Goal: Information Seeking & Learning: Find specific fact

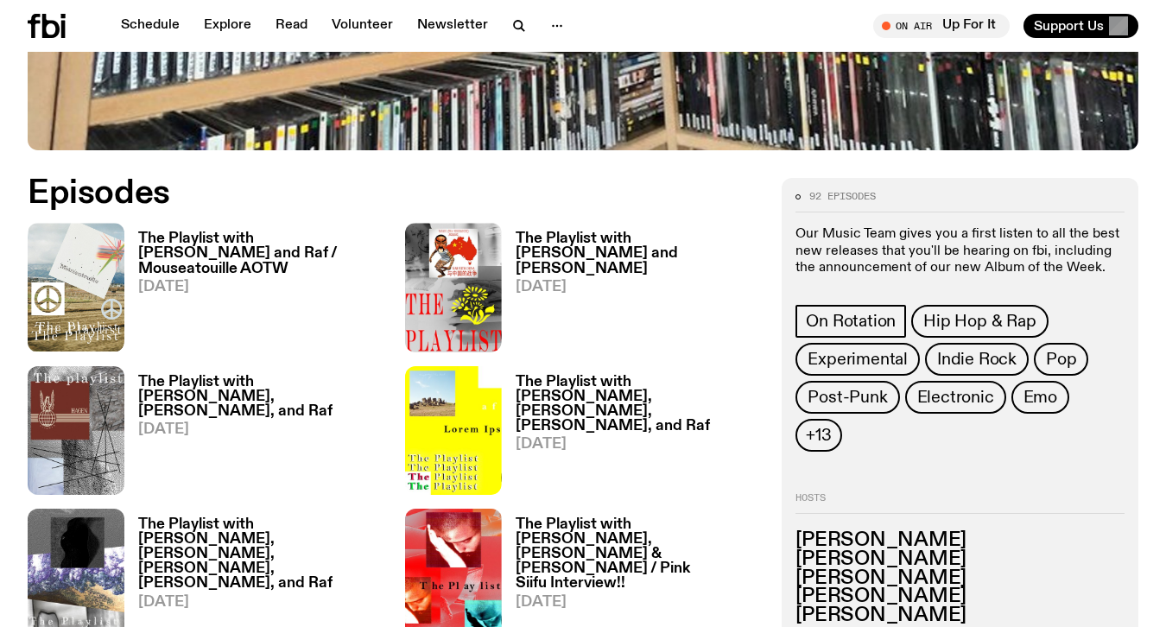
scroll to position [695, 0]
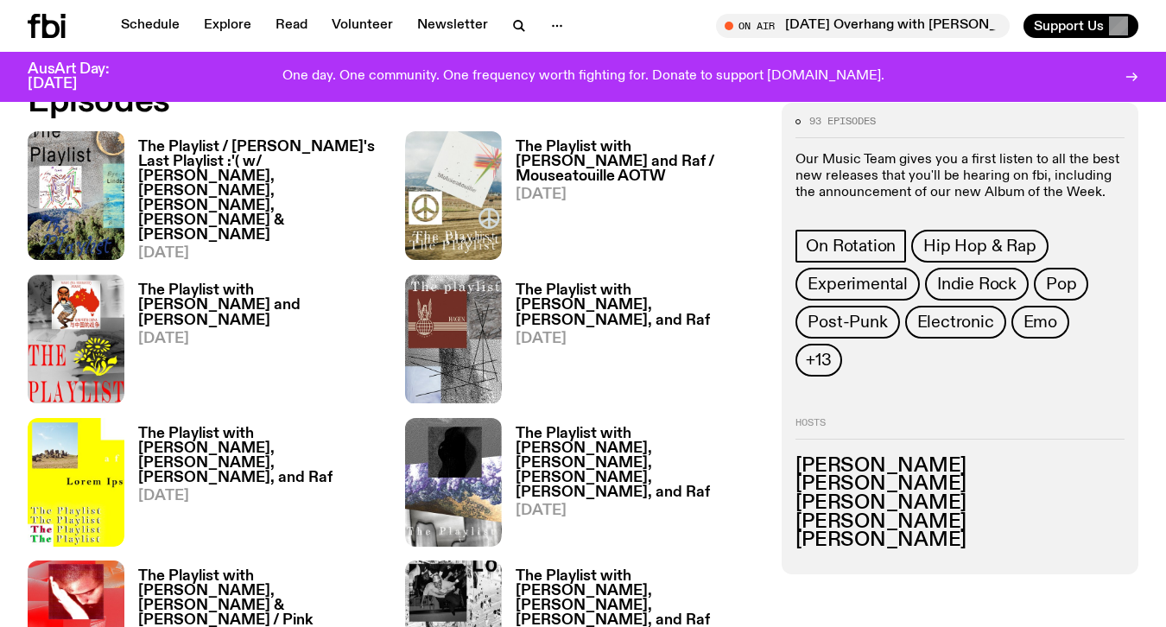
scroll to position [801, 0]
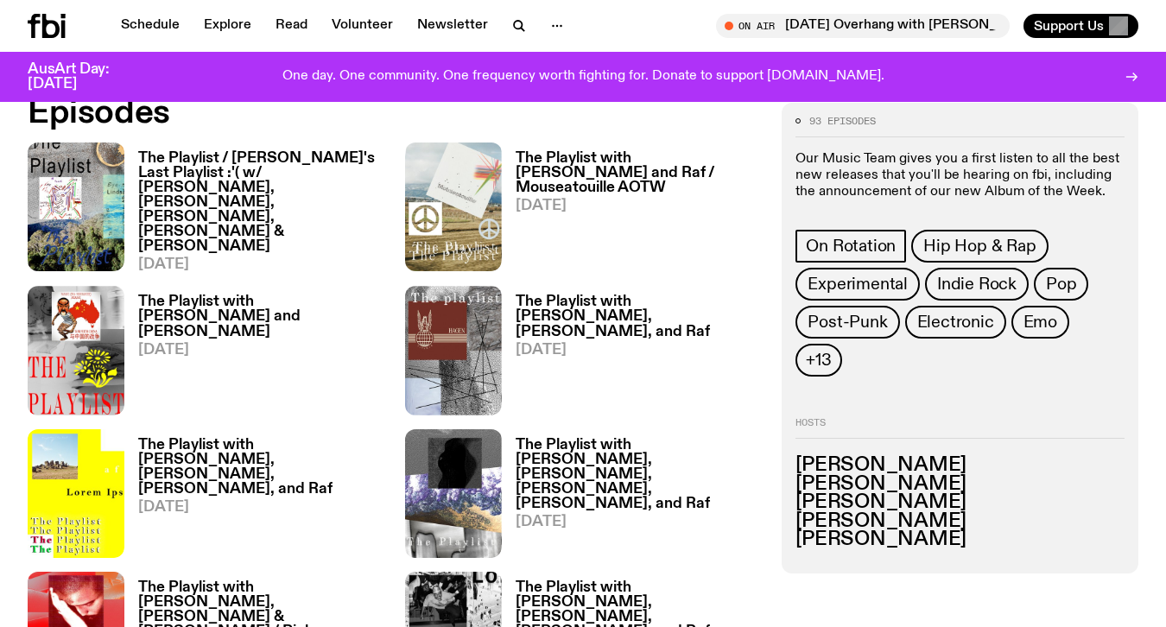
click at [225, 172] on h3 "The Playlist / [PERSON_NAME]'s Last Playlist :'( w/ [PERSON_NAME], [PERSON_NAME…" at bounding box center [261, 203] width 246 height 104
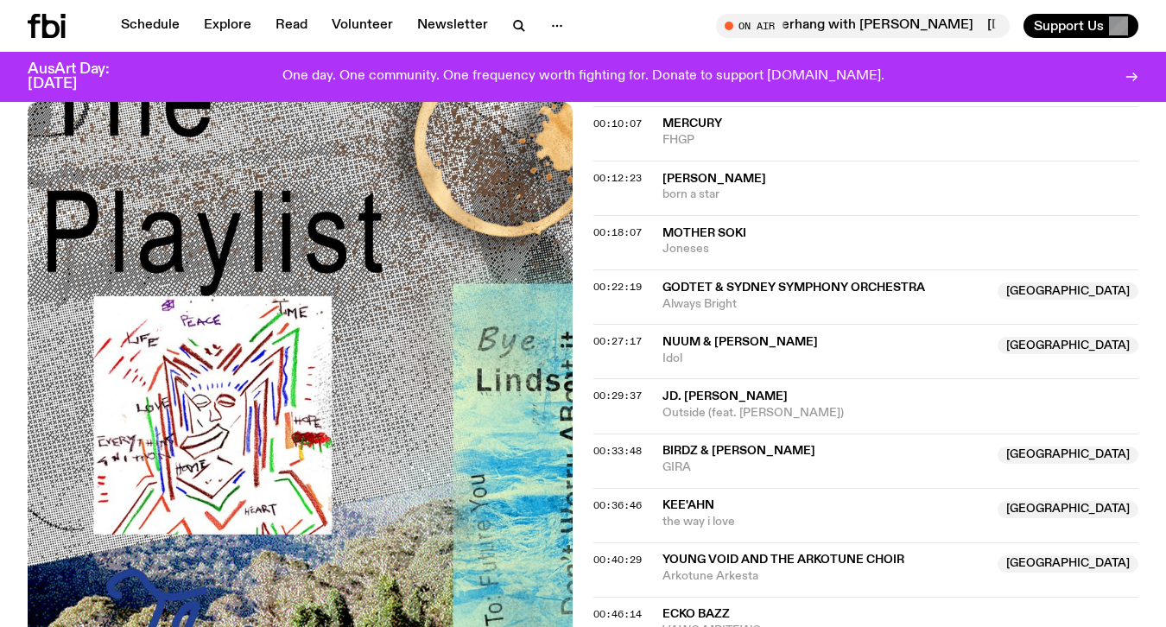
scroll to position [1163, 0]
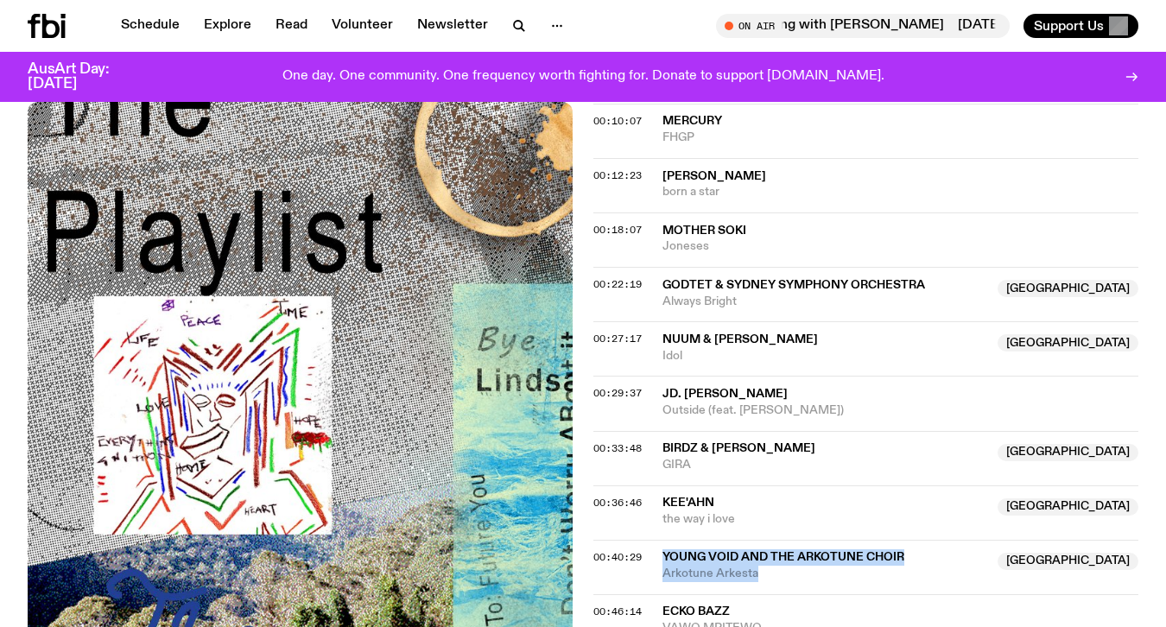
drag, startPoint x: 756, startPoint y: 181, endPoint x: 663, endPoint y: 172, distance: 92.8
click at [663, 549] on div "Young Void and the Arkotune Choir NSW Arkotune Arkesta" at bounding box center [825, 565] width 325 height 33
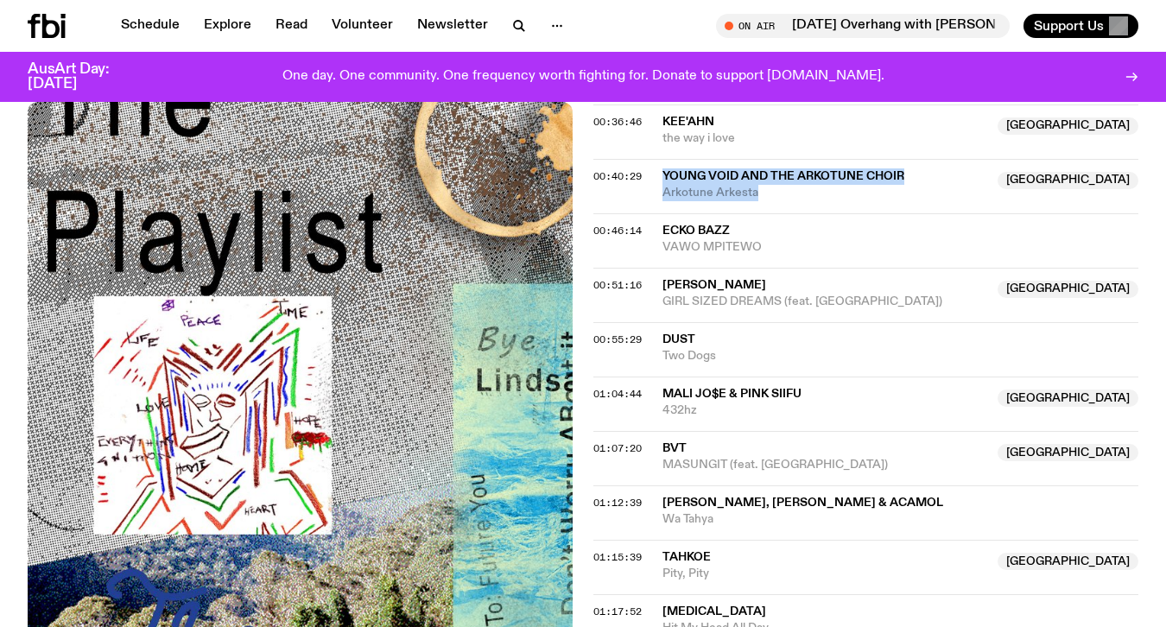
scroll to position [1545, 0]
drag, startPoint x: 716, startPoint y: 295, endPoint x: 657, endPoint y: 274, distance: 62.6
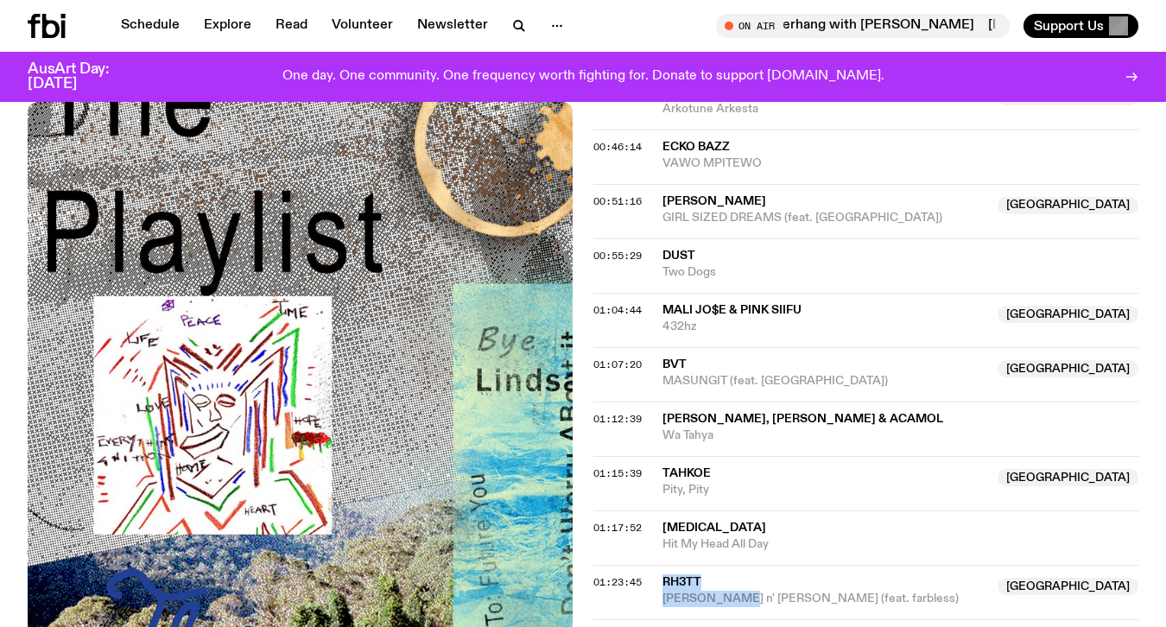
scroll to position [1641, 0]
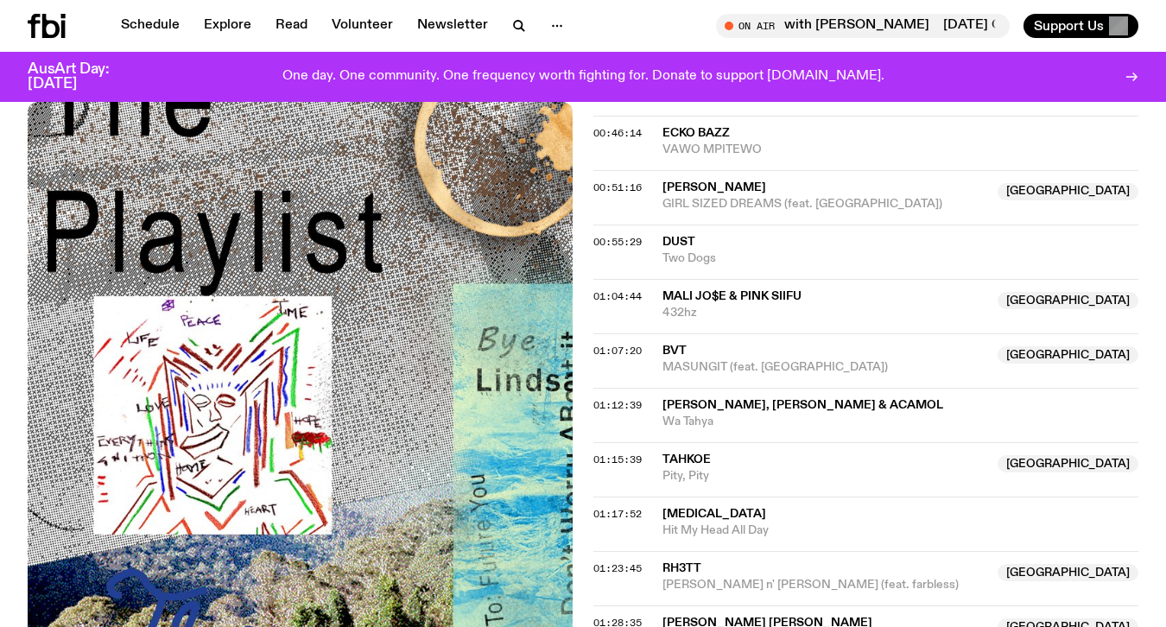
drag, startPoint x: 796, startPoint y: 305, endPoint x: 662, endPoint y: 279, distance: 136.4
drag, startPoint x: 826, startPoint y: 361, endPoint x: 657, endPoint y: 343, distance: 169.4
drag, startPoint x: 751, startPoint y: 473, endPoint x: 665, endPoint y: 448, distance: 89.1
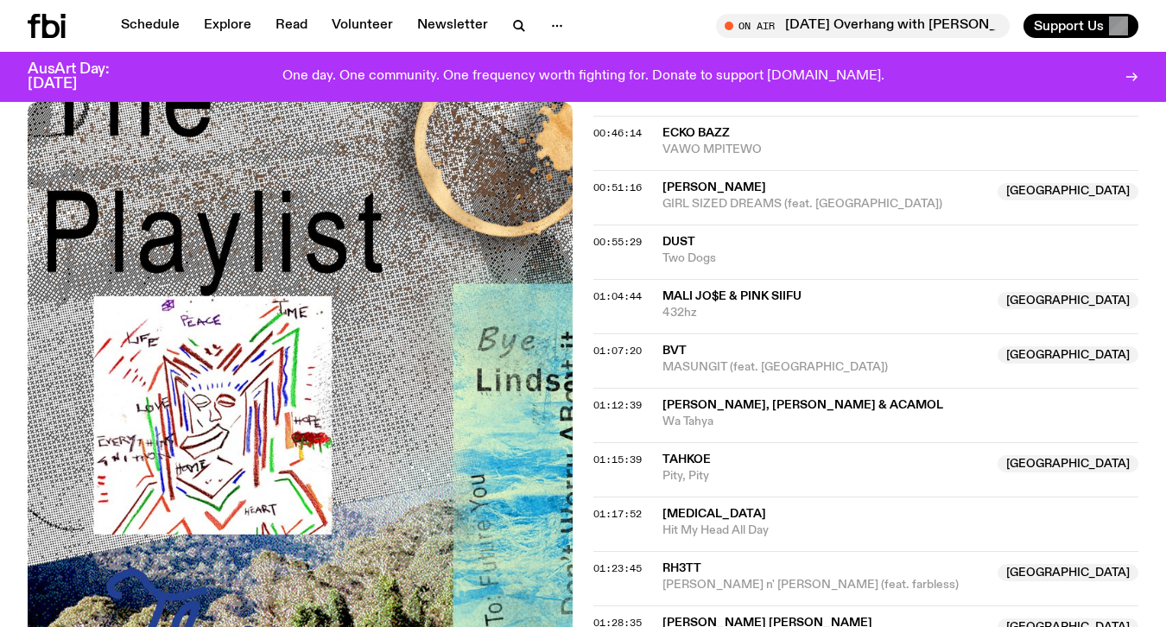
copy div "Sewa Choki Whirlpools"
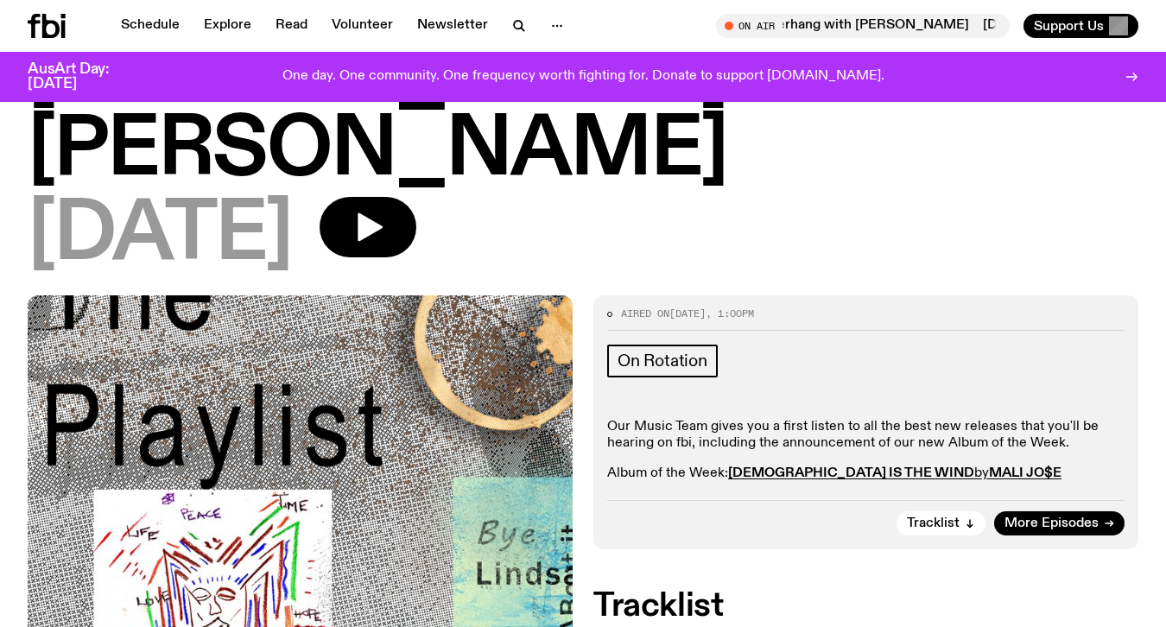
scroll to position [537, 0]
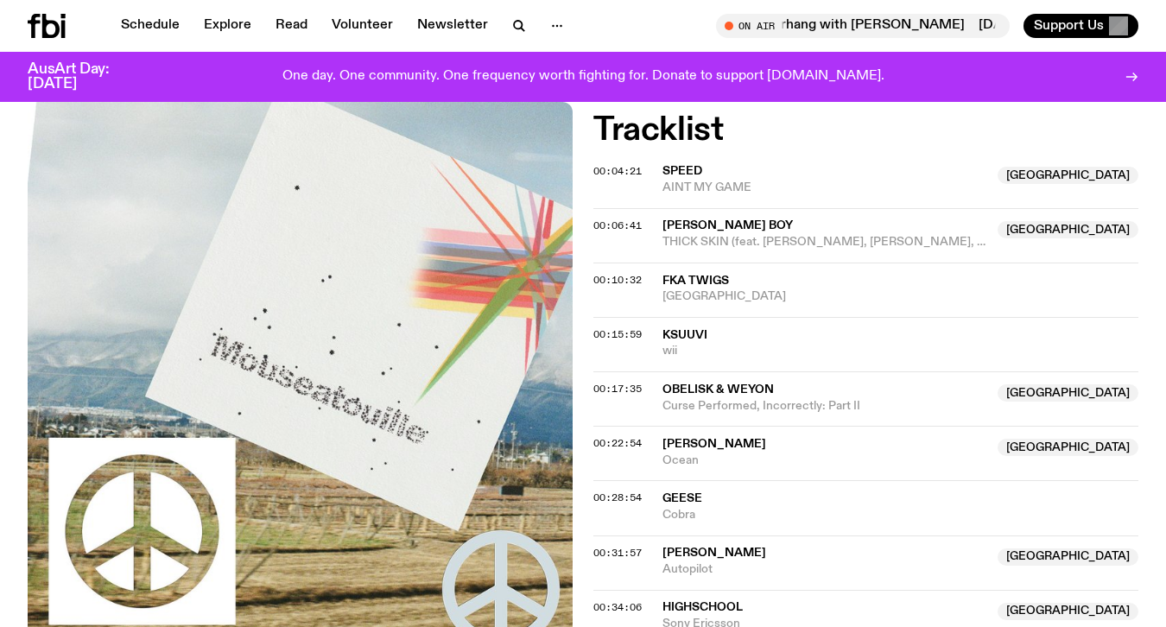
scroll to position [671, 0]
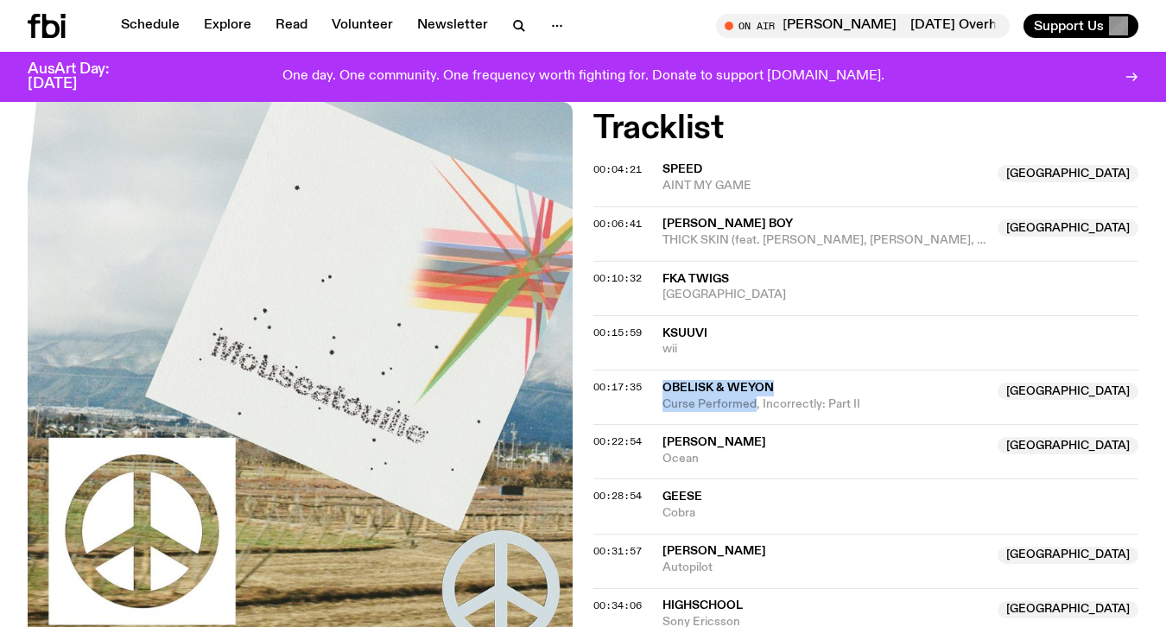
copy div "Obelisk & Weyon NSW Curse Performed"
drag, startPoint x: 755, startPoint y: 331, endPoint x: 661, endPoint y: 314, distance: 95.7
click at [661, 370] on div "00:17:35 Obelisk & Weyon NSW Curse Performed, Incorrectly: Part II NSW" at bounding box center [866, 397] width 545 height 54
copy div "Elmo Aoyama NSW Ocean"
drag, startPoint x: 711, startPoint y: 381, endPoint x: 664, endPoint y: 364, distance: 49.7
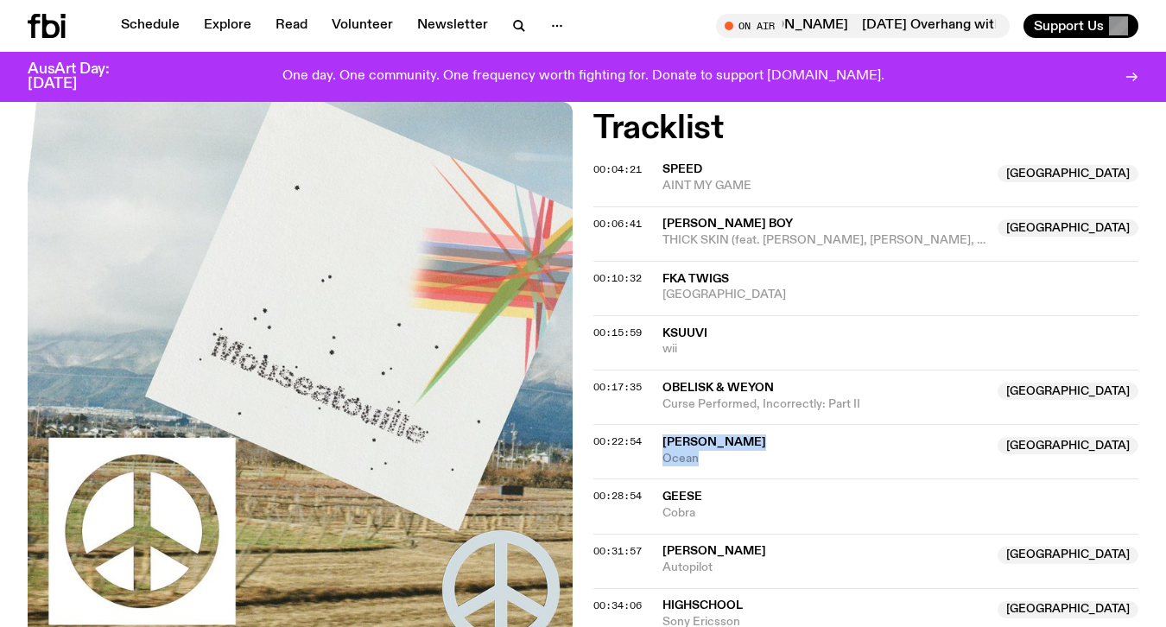
click at [664, 435] on div "Elmo Aoyama NSW Ocean" at bounding box center [825, 451] width 325 height 33
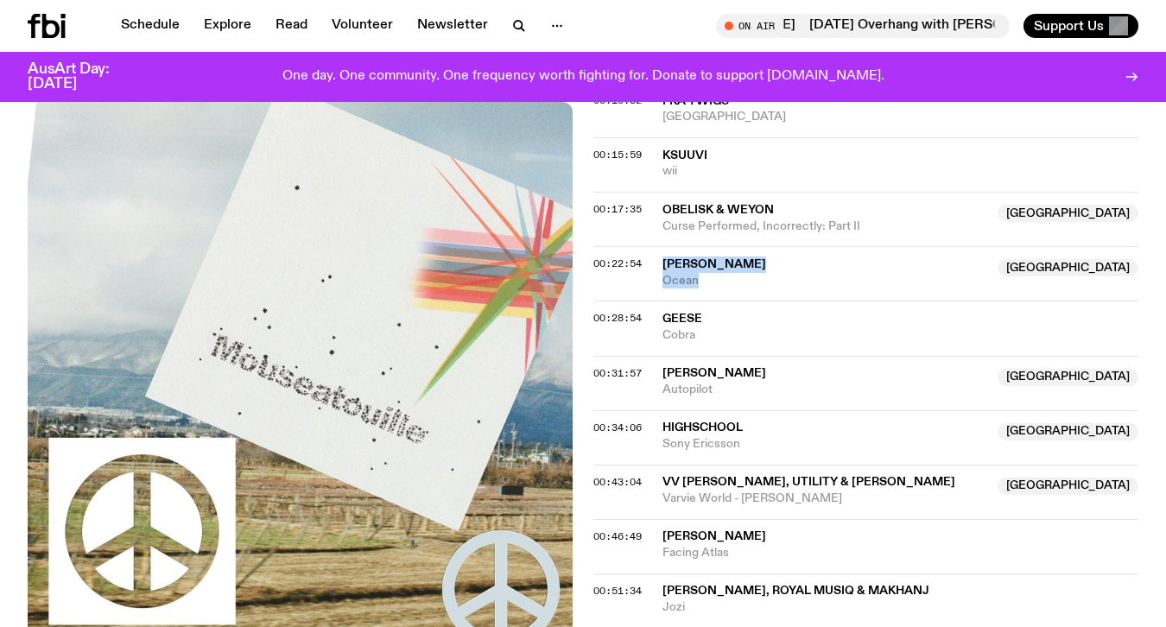
scroll to position [941, 0]
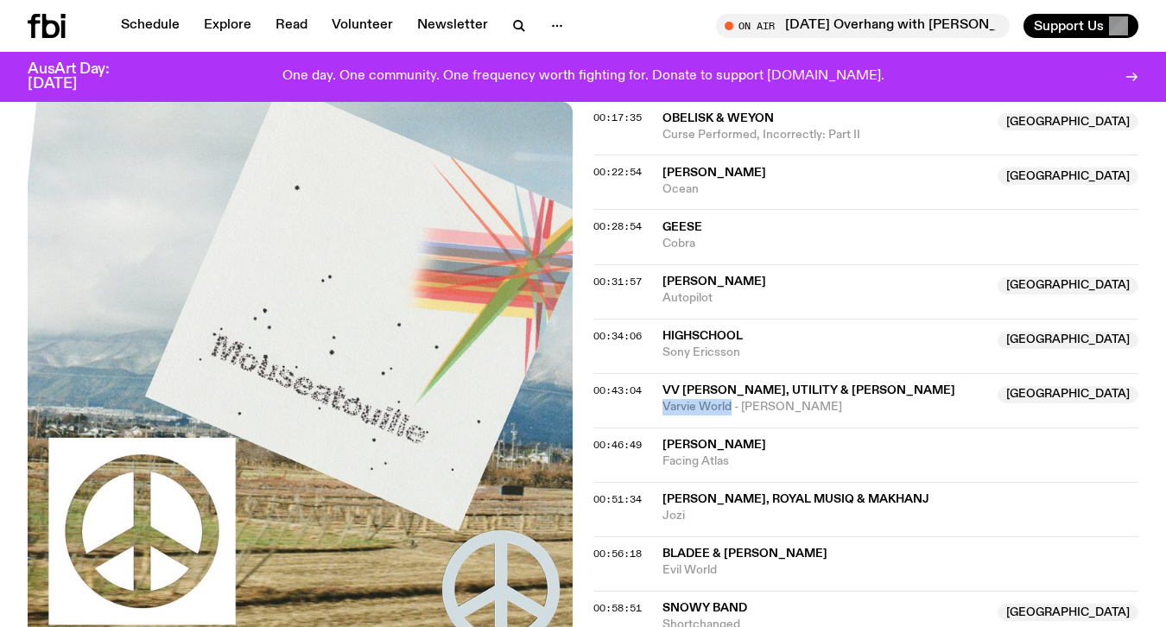
drag, startPoint x: 733, startPoint y: 332, endPoint x: 657, endPoint y: 336, distance: 75.3
click at [657, 373] on div "00:43:04 Vv Pete, UTILITY & Florentino NSW Varvie World - Florentino Megamix NSW" at bounding box center [866, 400] width 545 height 54
copy span "Varvie World"
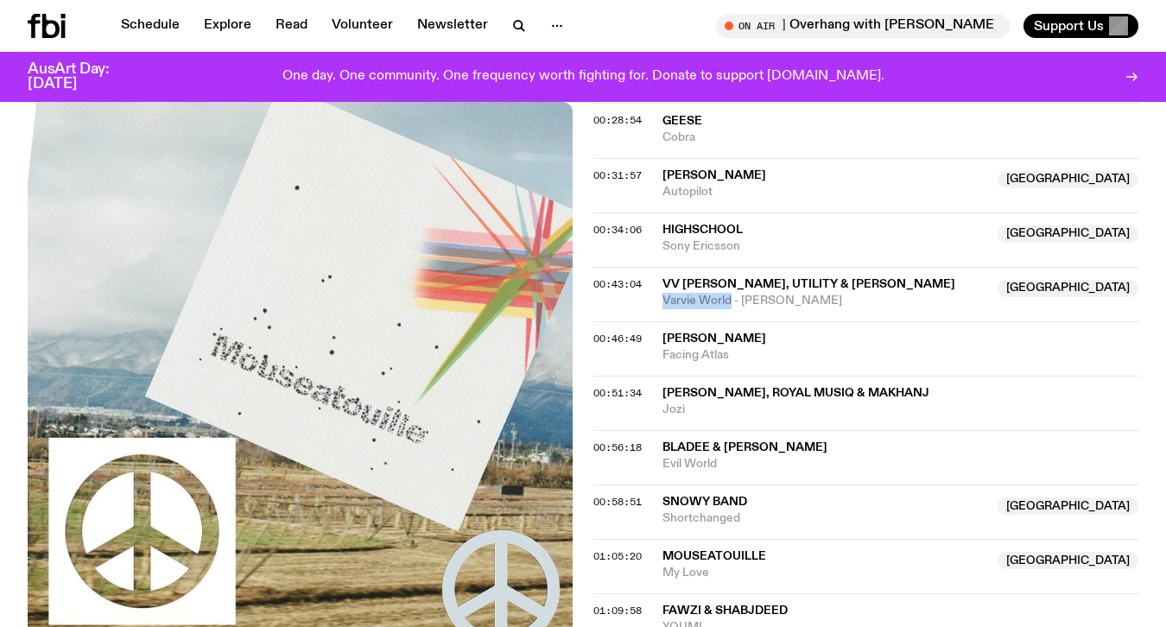
scroll to position [1048, 0]
drag, startPoint x: 730, startPoint y: 277, endPoint x: 660, endPoint y: 257, distance: 72.7
click at [660, 321] on div "00:46:49 Anna von Hausswolff Facing Atlas" at bounding box center [866, 348] width 545 height 54
copy div "Anna von Hausswolff Facing Atlas"
copy span "Chy Cartier"
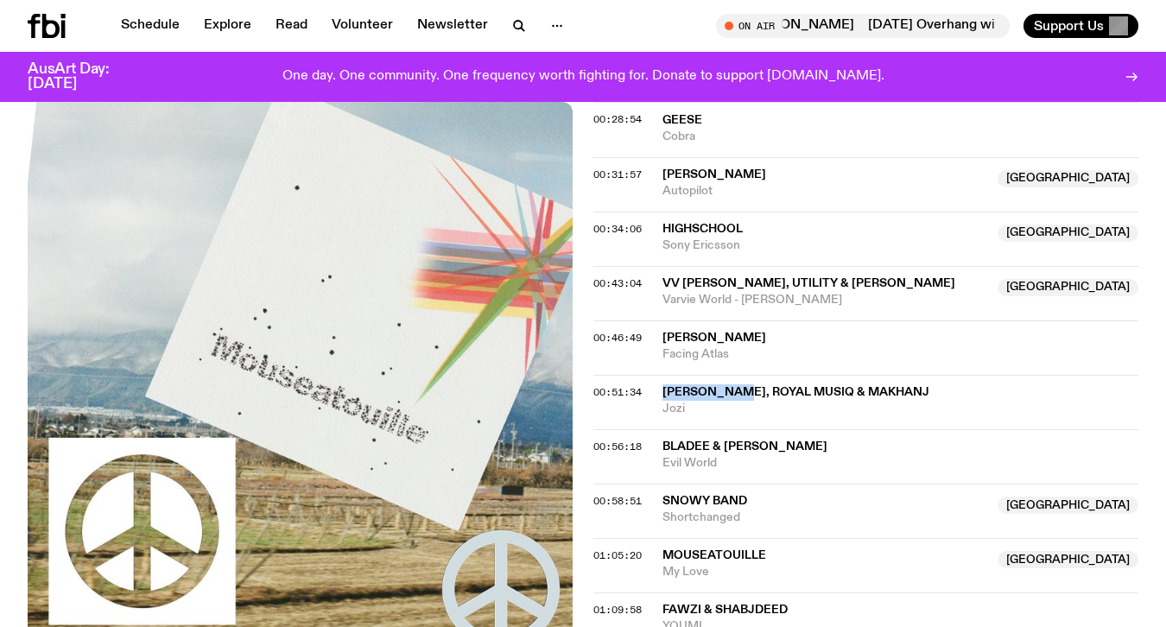
drag, startPoint x: 740, startPoint y: 319, endPoint x: 664, endPoint y: 312, distance: 75.5
click at [664, 386] on span "Chy Cartier, Royal MusiQ & Makhanj" at bounding box center [796, 392] width 267 height 12
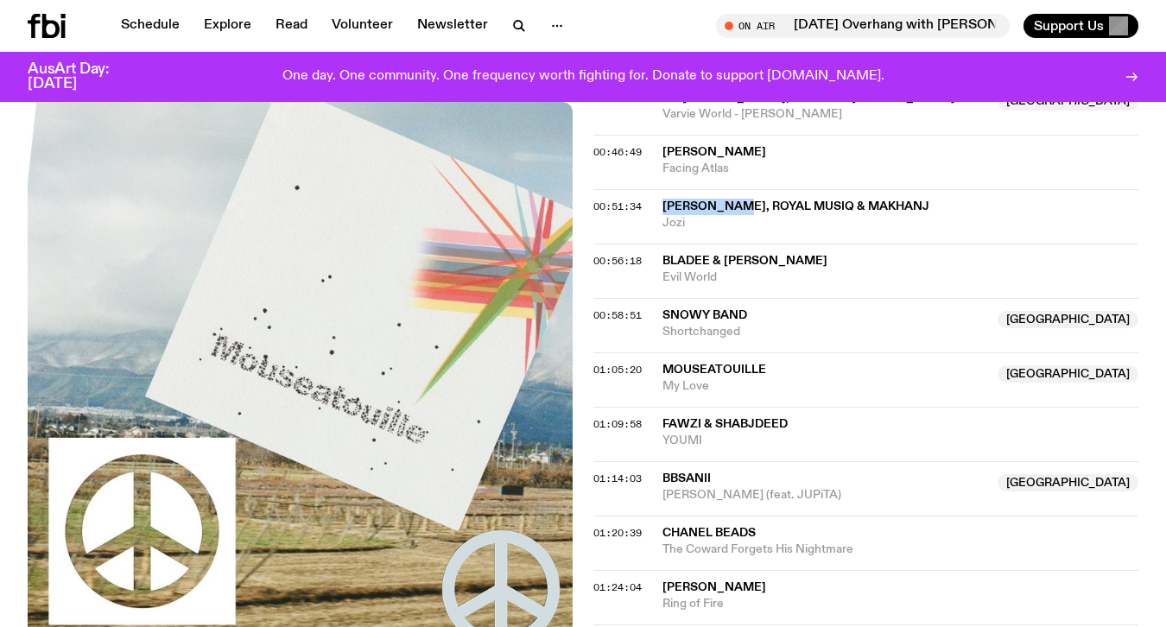
scroll to position [1235, 0]
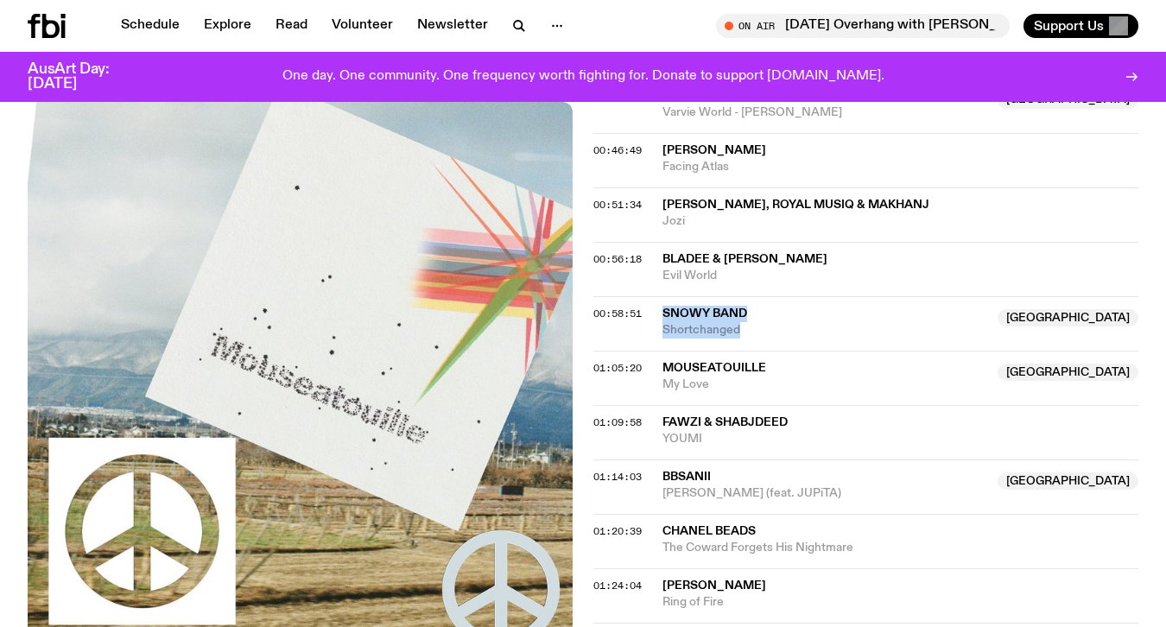
drag, startPoint x: 762, startPoint y: 256, endPoint x: 656, endPoint y: 238, distance: 107.8
click at [656, 296] on div "00:58:51 Snowy Band Australia Shortchanged Australia" at bounding box center [866, 323] width 545 height 54
copy div "Snowy Band Australia Shortchanged"
copy div "Mouseatouille Australia My Love"
drag, startPoint x: 721, startPoint y: 310, endPoint x: 660, endPoint y: 291, distance: 64.2
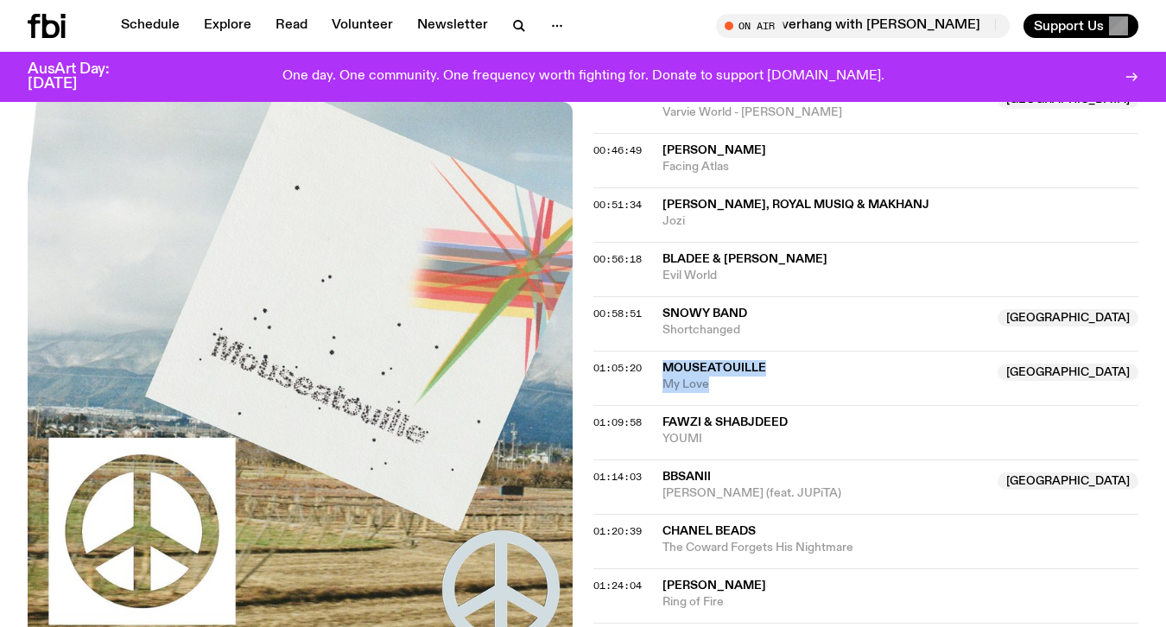
click at [660, 351] on div "01:05:20 Mouseatouille Australia My Love Australia" at bounding box center [866, 378] width 545 height 54
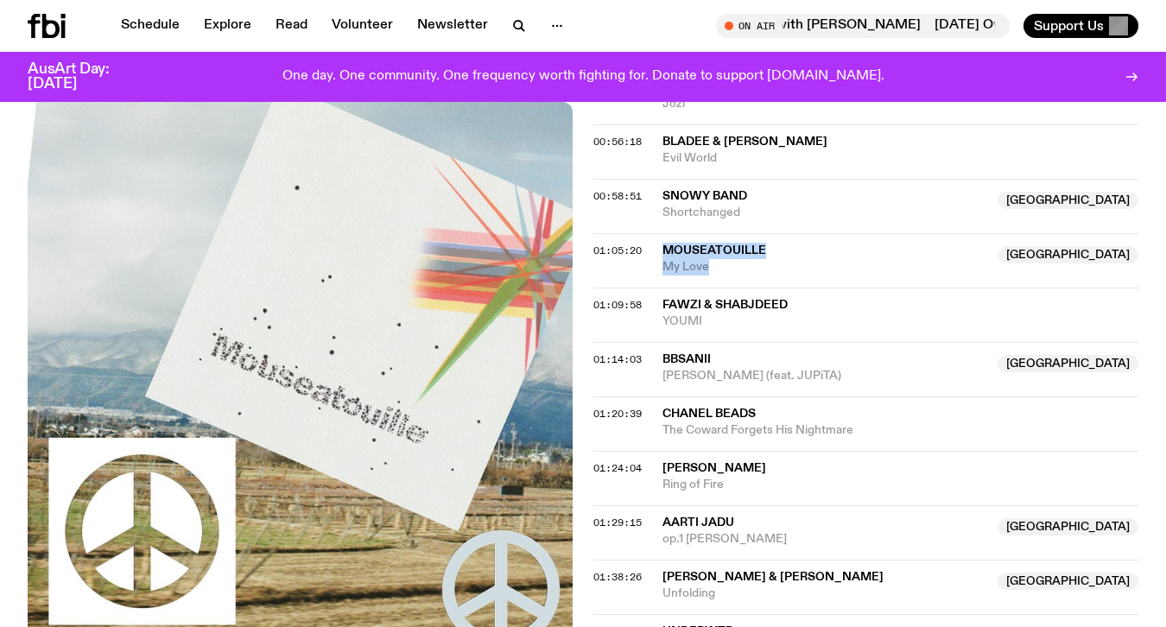
scroll to position [1373, 0]
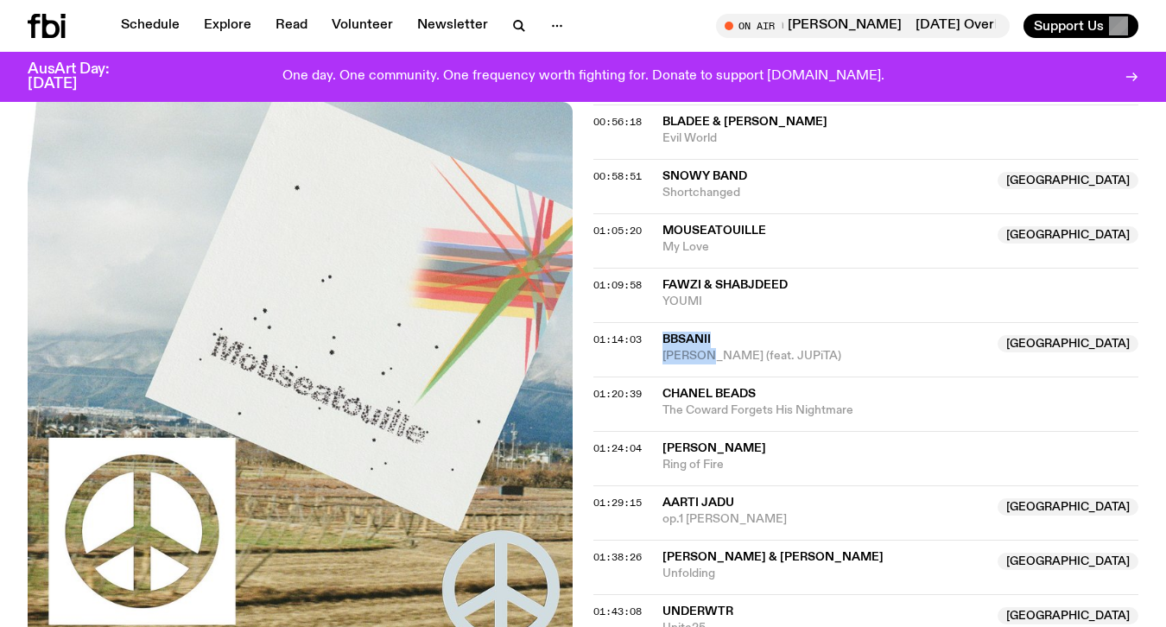
drag, startPoint x: 707, startPoint y: 279, endPoint x: 661, endPoint y: 260, distance: 49.6
click at [661, 322] on div "01:14:03 bbsanii Australia DIVINIA (feat. JUPiTA) Australia" at bounding box center [866, 349] width 545 height 54
copy div "bbsanii Australia DIVINIA"
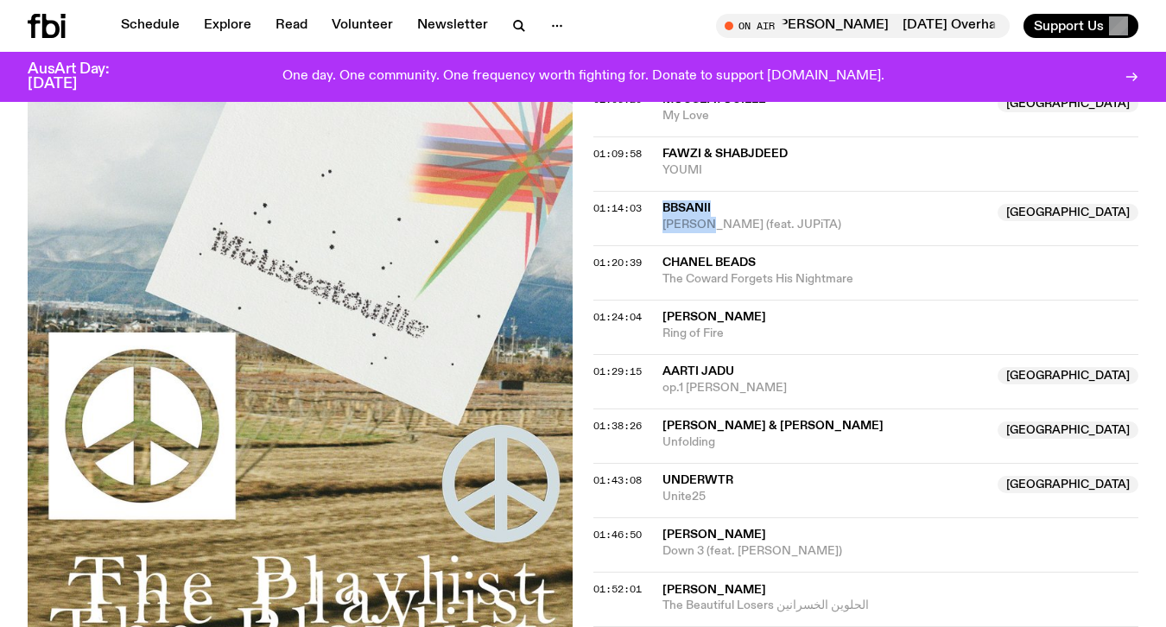
scroll to position [1523, 0]
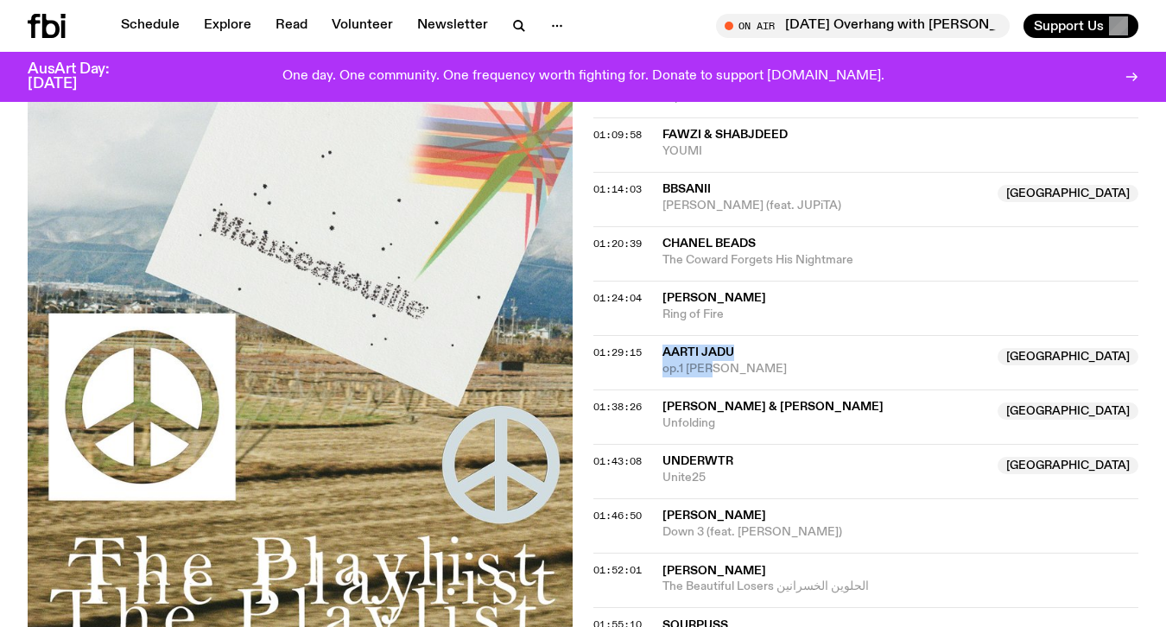
drag, startPoint x: 733, startPoint y: 294, endPoint x: 657, endPoint y: 278, distance: 77.6
click at [657, 335] on div "01:29:15 Aarti Jadu Australia op.1 ādam Australia" at bounding box center [866, 362] width 545 height 54
copy div "Aarti Jadu Australia op.1 ādam"
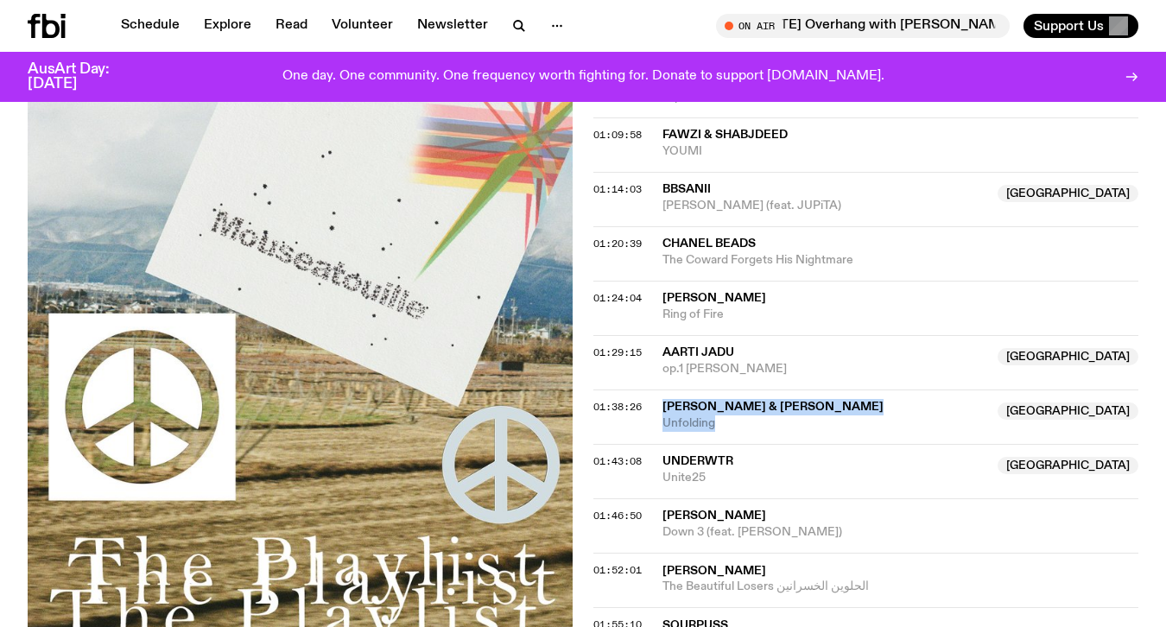
drag, startPoint x: 728, startPoint y: 348, endPoint x: 664, endPoint y: 327, distance: 67.5
click at [664, 399] on div "Bhairavi Raman & Nanthesh Sivarajah Australia Unfolding" at bounding box center [825, 415] width 325 height 33
copy div "Bhairavi Raman & Nanthesh Sivarajah Australia Unfolding"
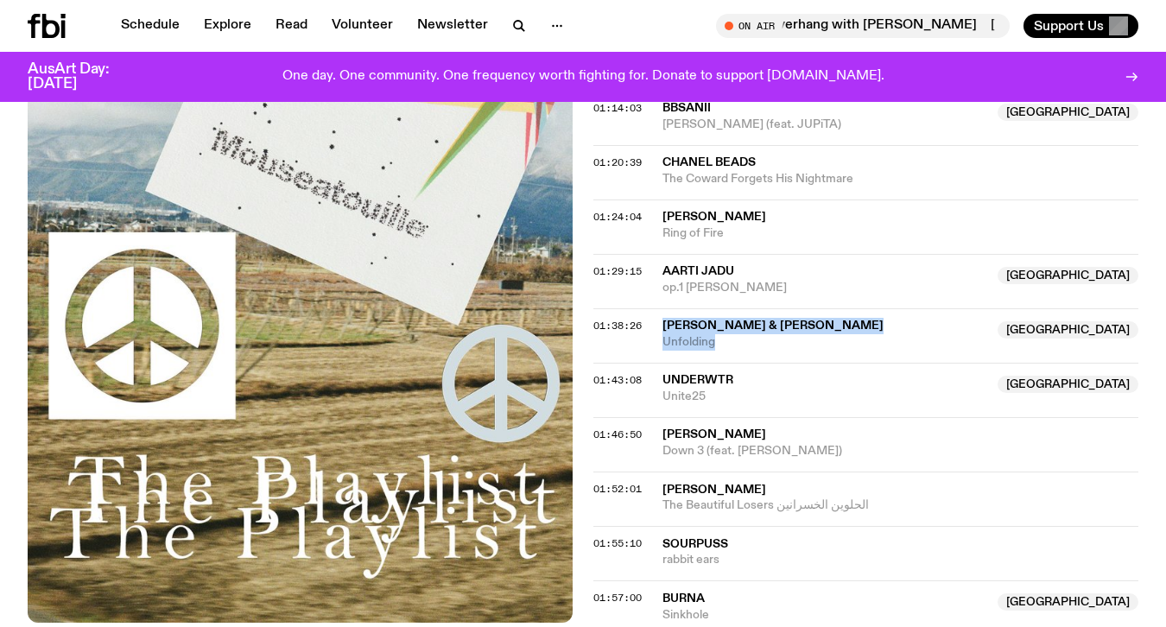
scroll to position [1643, 0]
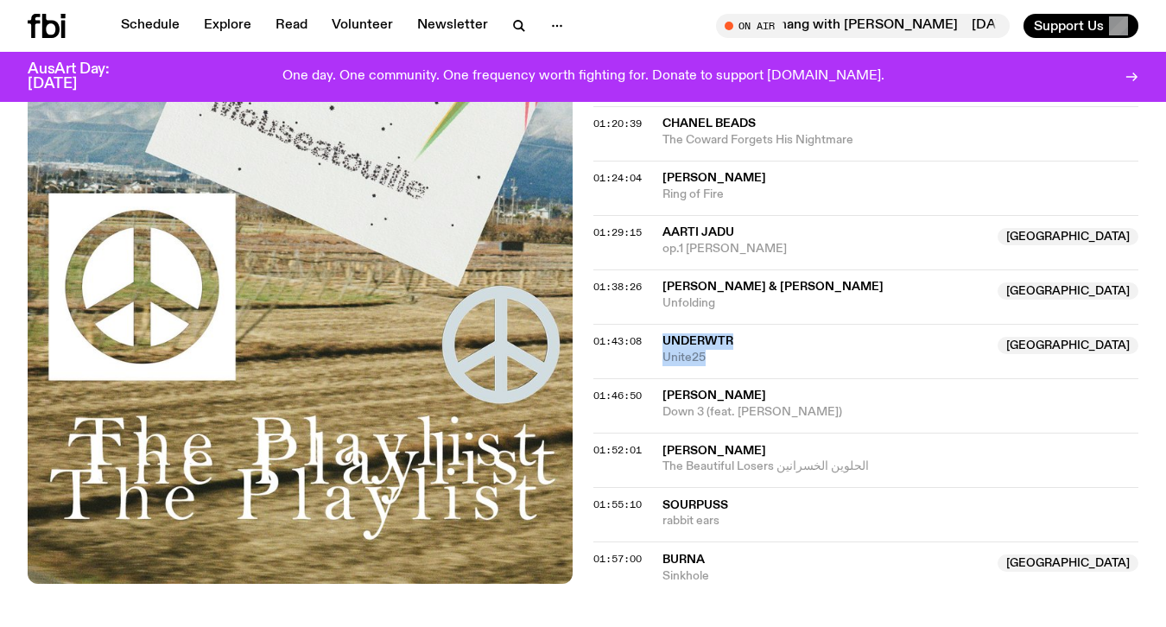
drag, startPoint x: 736, startPoint y: 284, endPoint x: 663, endPoint y: 267, distance: 75.4
click at [663, 333] on div "underwtr NSW Unite25" at bounding box center [825, 349] width 325 height 33
drag, startPoint x: 704, startPoint y: 336, endPoint x: 663, endPoint y: 319, distance: 44.1
click at [663, 388] on div "Olan Monk Down 3 (feat. Maria Somerville)" at bounding box center [901, 404] width 476 height 33
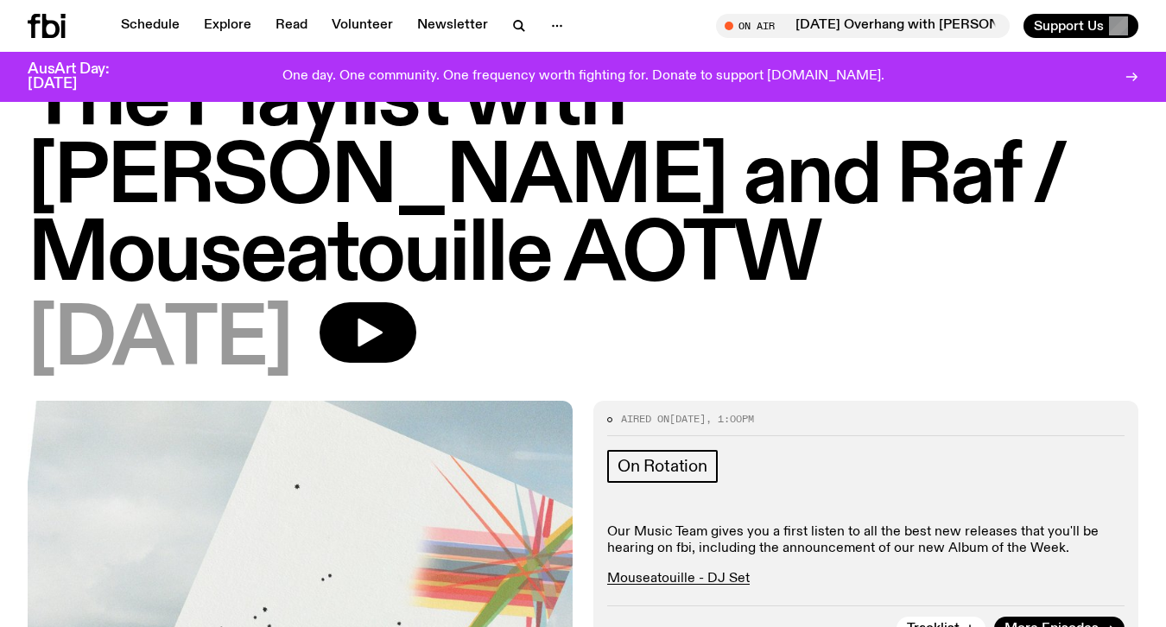
scroll to position [326, 0]
